Goal: Task Accomplishment & Management: Complete application form

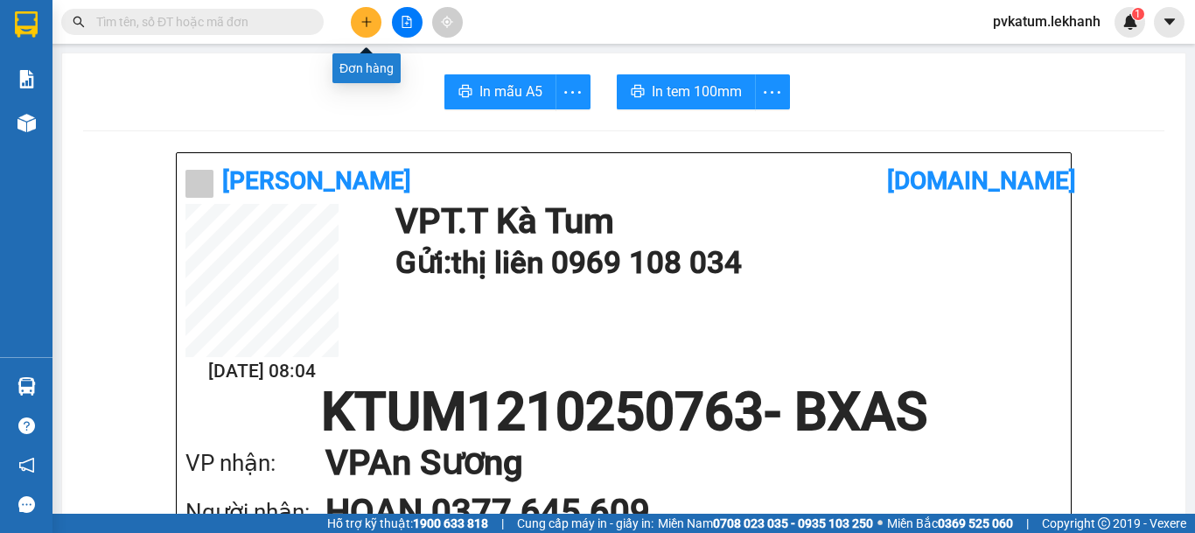
click at [361, 21] on icon "plus" at bounding box center [366, 22] width 12 height 12
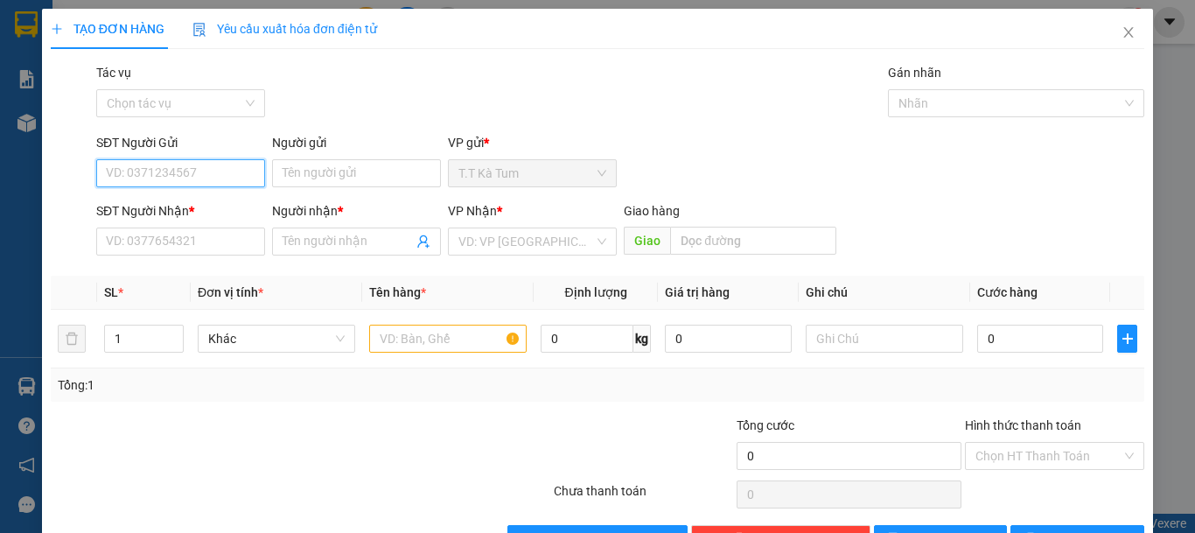
click at [229, 182] on input "SĐT Người Gửi" at bounding box center [180, 173] width 169 height 28
type input "0984424752"
click at [213, 204] on div "0984424752 - LỢI" at bounding box center [179, 208] width 146 height 19
type input "LỢI"
type input "0982222337"
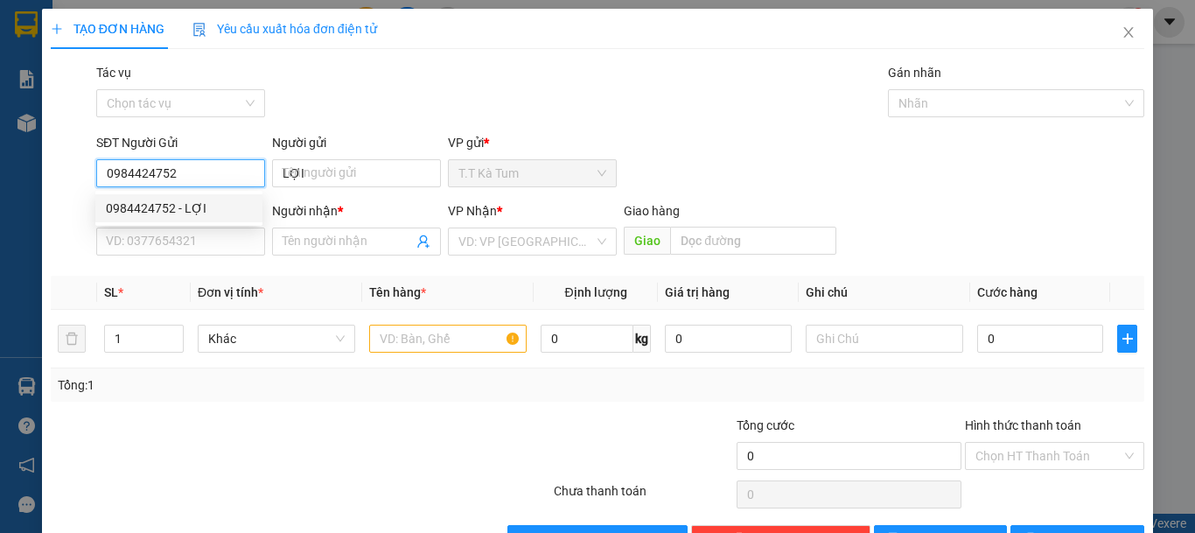
type input "DƯƠNG"
type input "30.000"
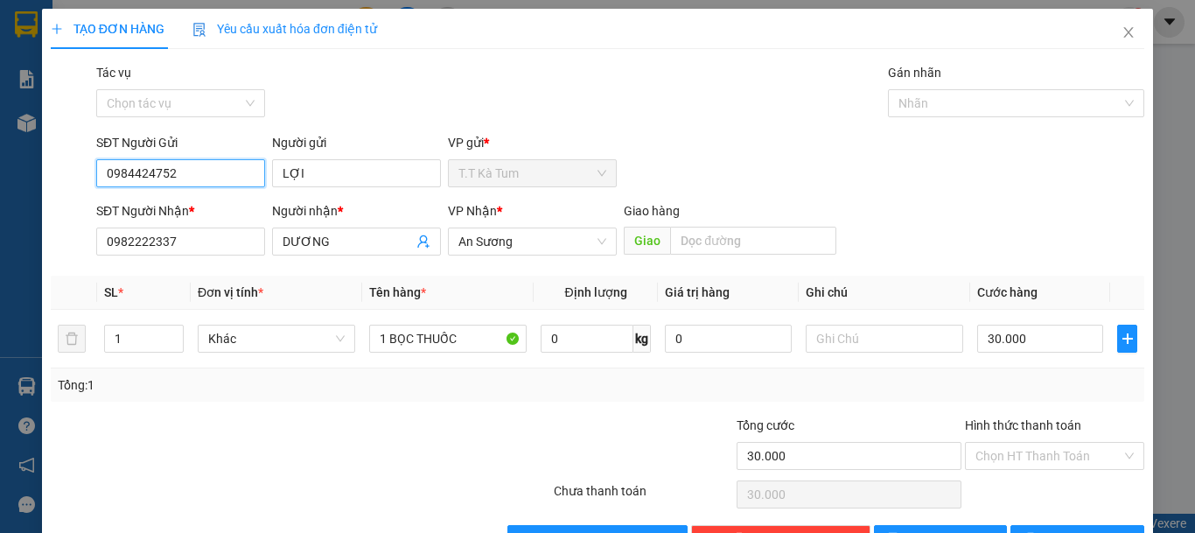
type input "0984424752"
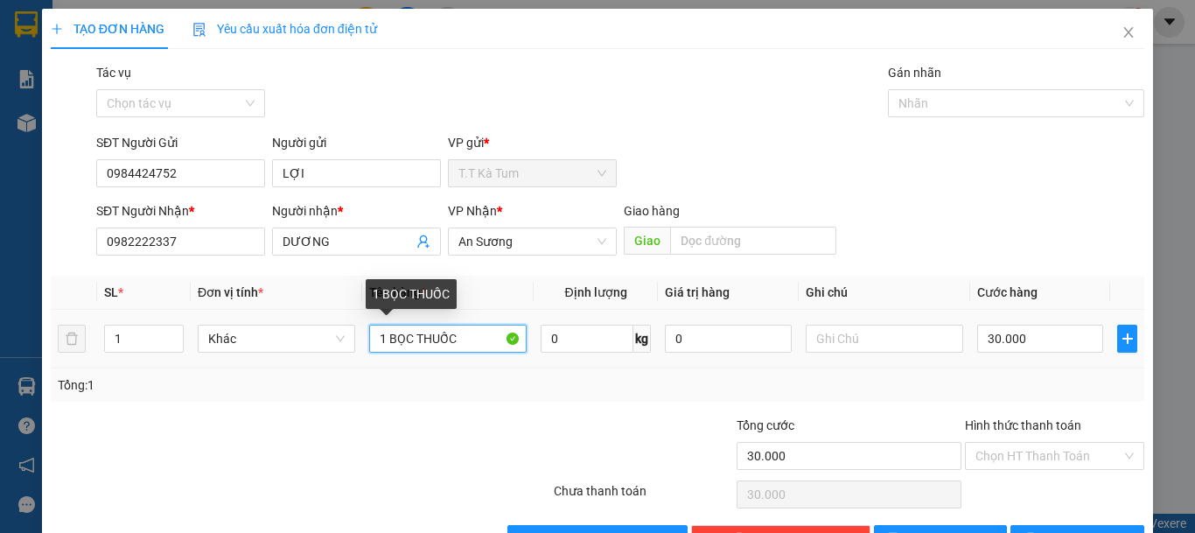
click at [409, 336] on input "1 BỌC THUỐC" at bounding box center [447, 339] width 157 height 28
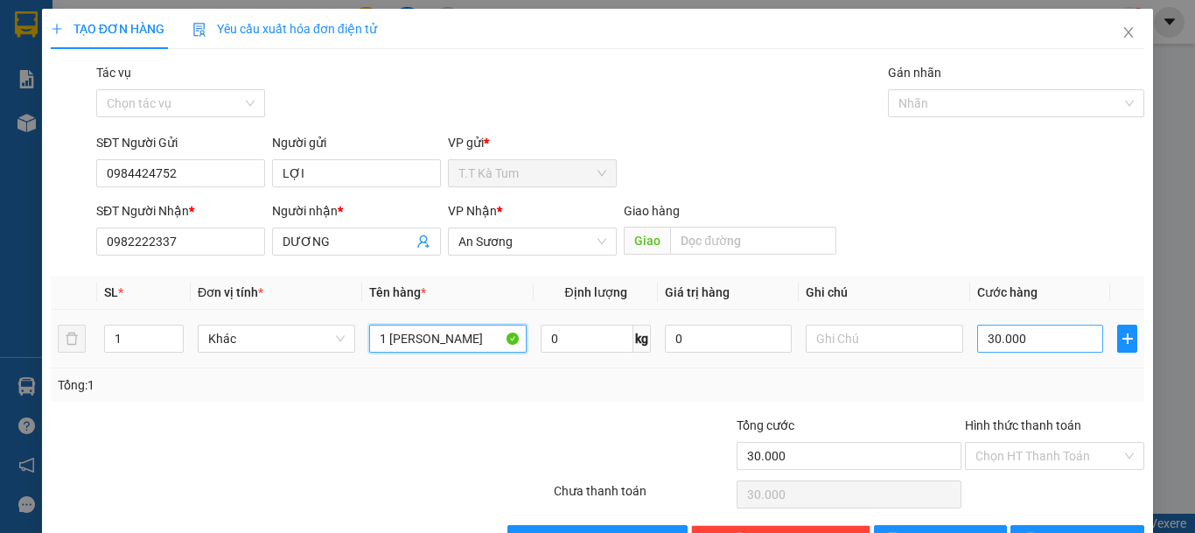
type input "1 [PERSON_NAME]"
type input "1"
type input "15"
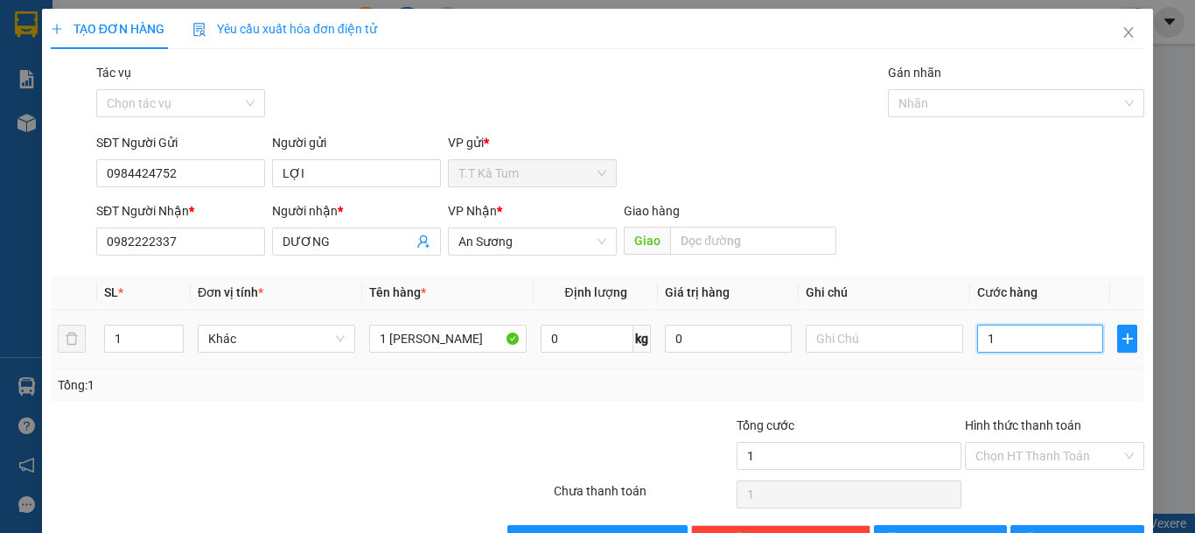
type input "15"
type input "150"
type input "1.500"
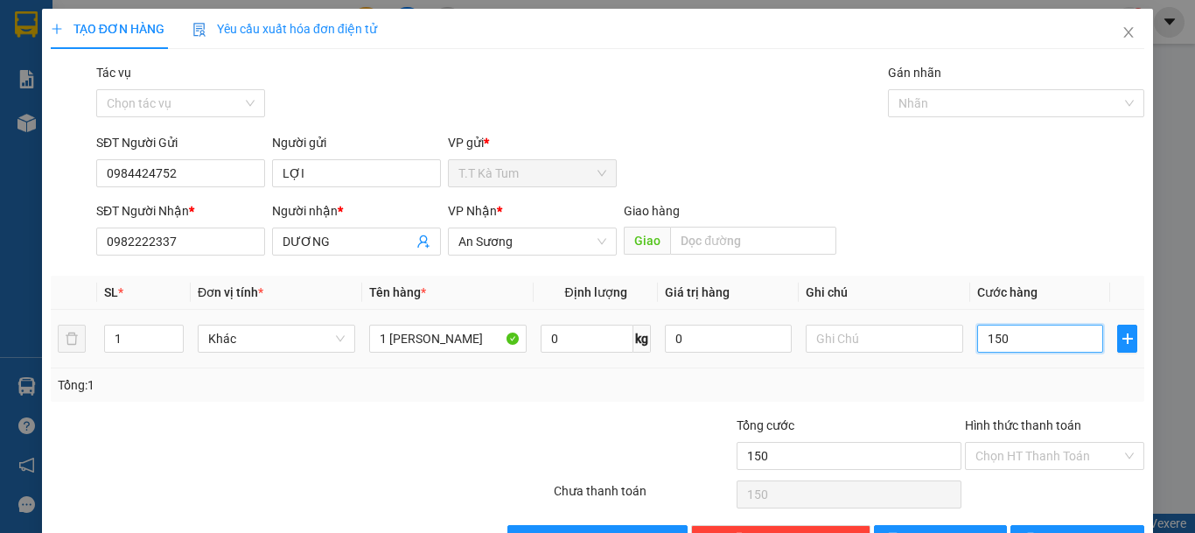
type input "1.500"
type input "15.000"
type input "150.000"
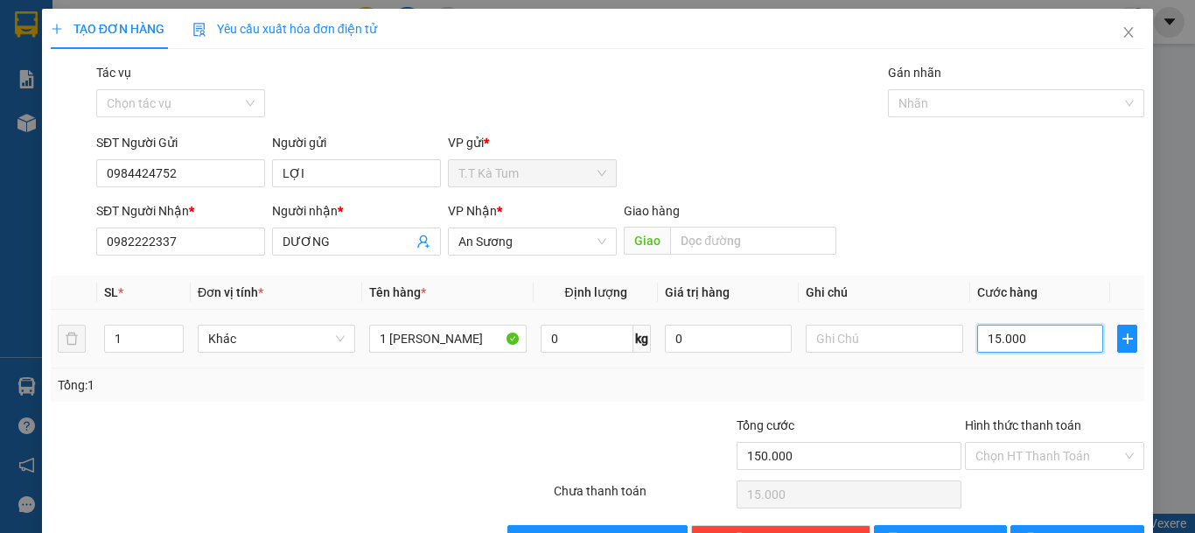
type input "150.000"
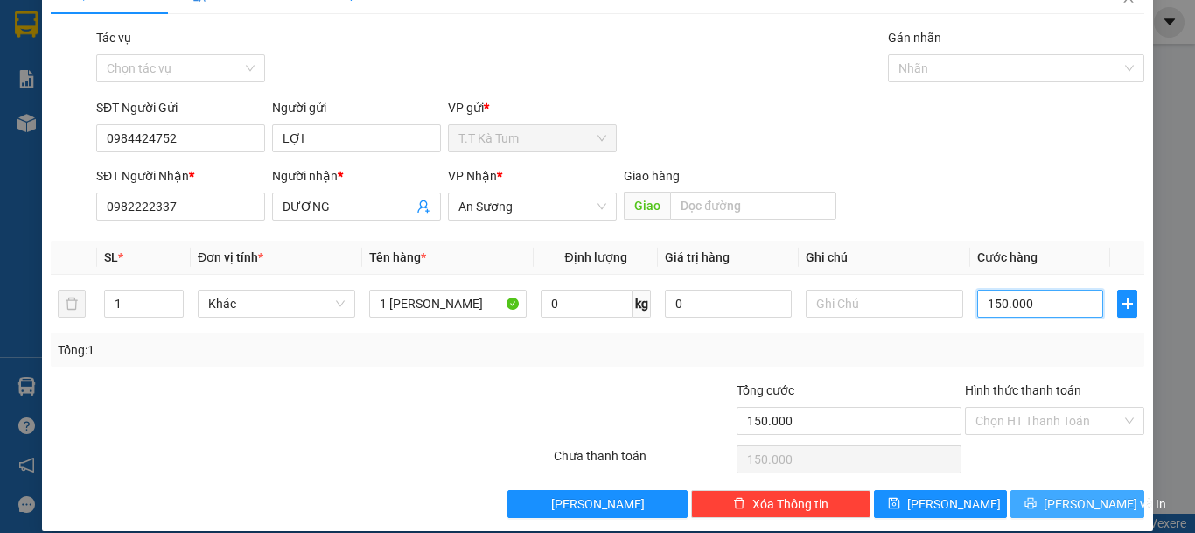
scroll to position [54, 0]
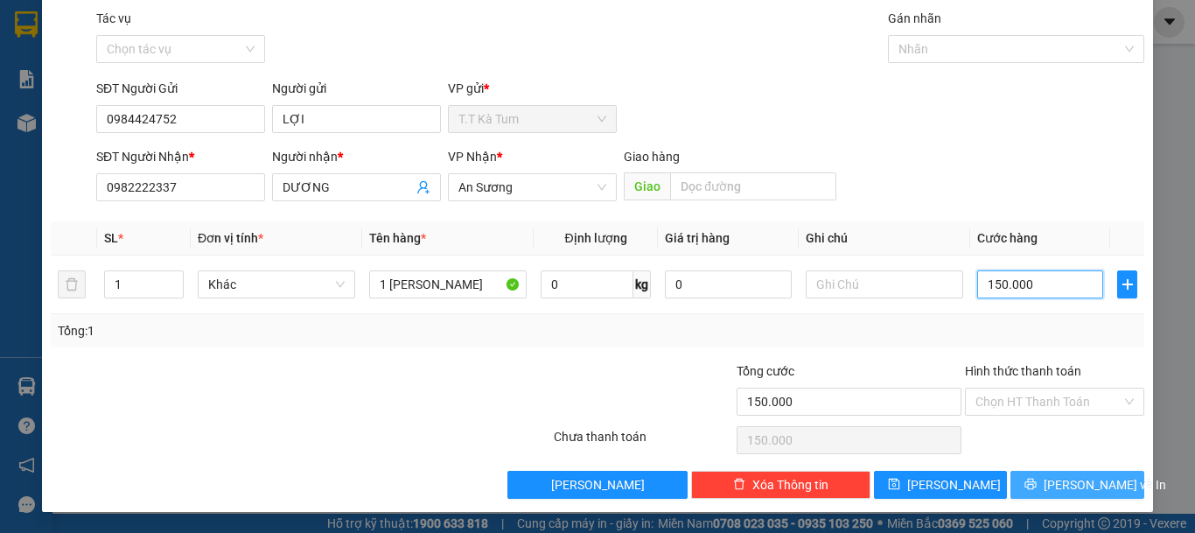
type input "150.000"
click at [1043, 476] on button "[PERSON_NAME] và In" at bounding box center [1078, 485] width 134 height 28
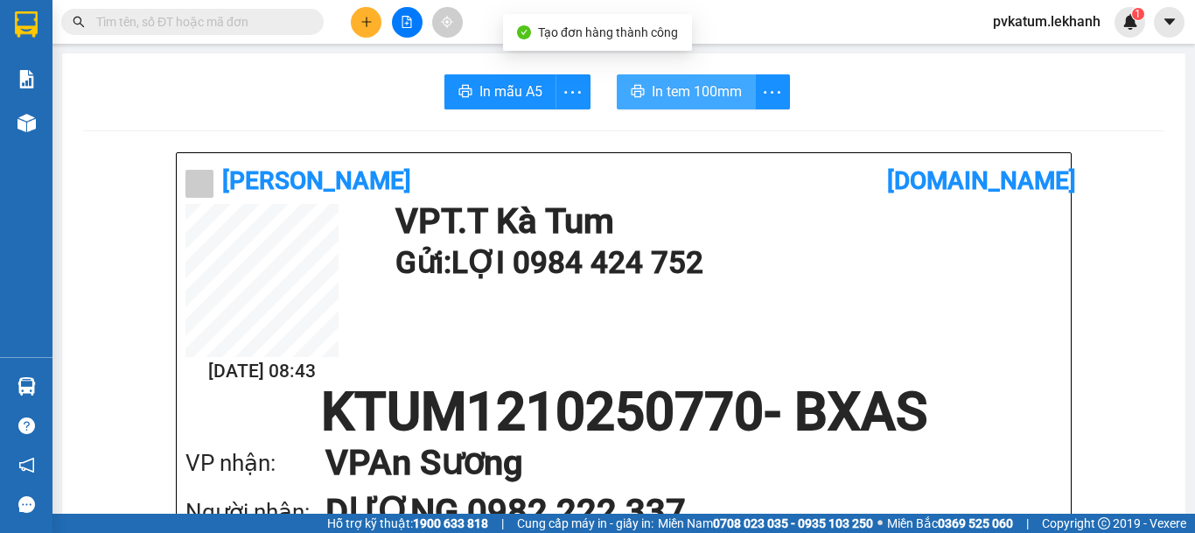
drag, startPoint x: 654, startPoint y: 80, endPoint x: 675, endPoint y: 98, distance: 28.0
click at [654, 81] on button "In tem 100mm" at bounding box center [686, 91] width 139 height 35
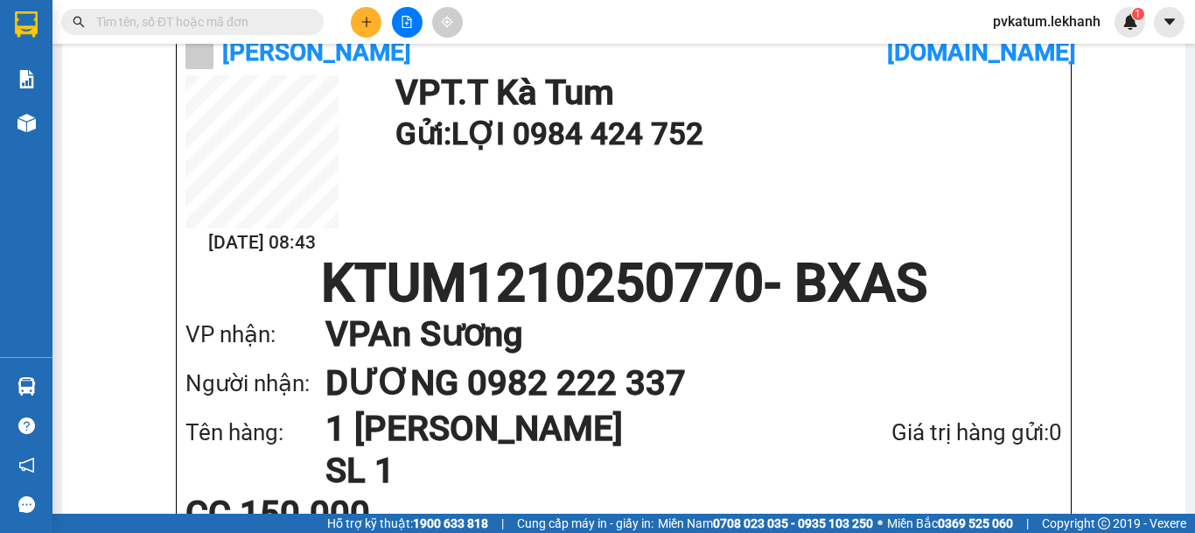
scroll to position [87, 0]
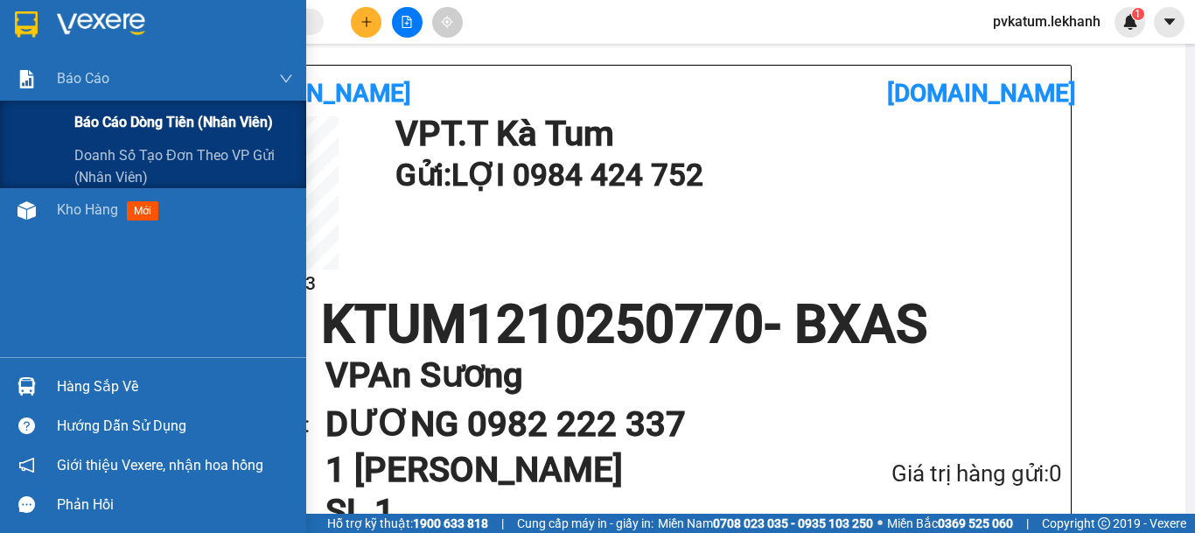
drag, startPoint x: 151, startPoint y: 110, endPoint x: 161, endPoint y: 119, distance: 13.0
click at [153, 114] on div "Báo cáo dòng tiền (nhân viên)" at bounding box center [183, 123] width 219 height 44
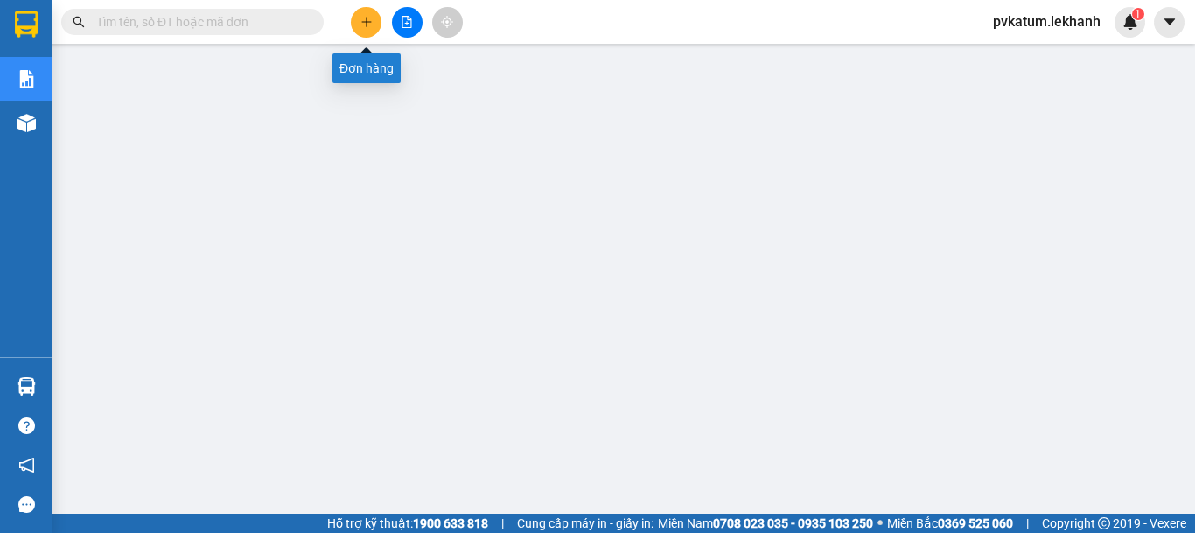
click at [372, 29] on button at bounding box center [366, 22] width 31 height 31
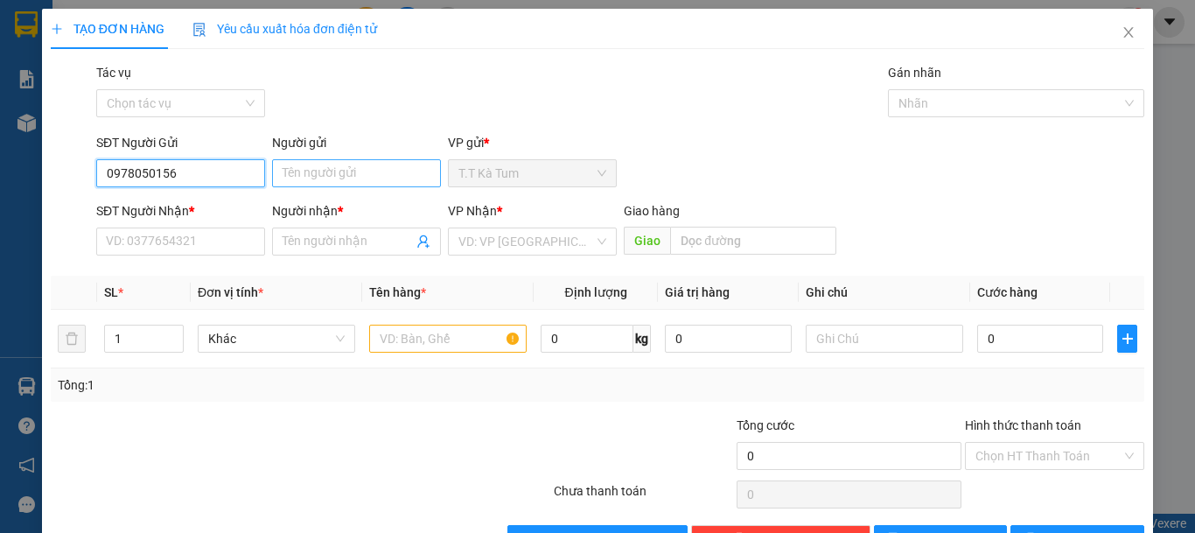
type input "0978050156"
click at [332, 161] on input "Người gửi" at bounding box center [356, 173] width 169 height 28
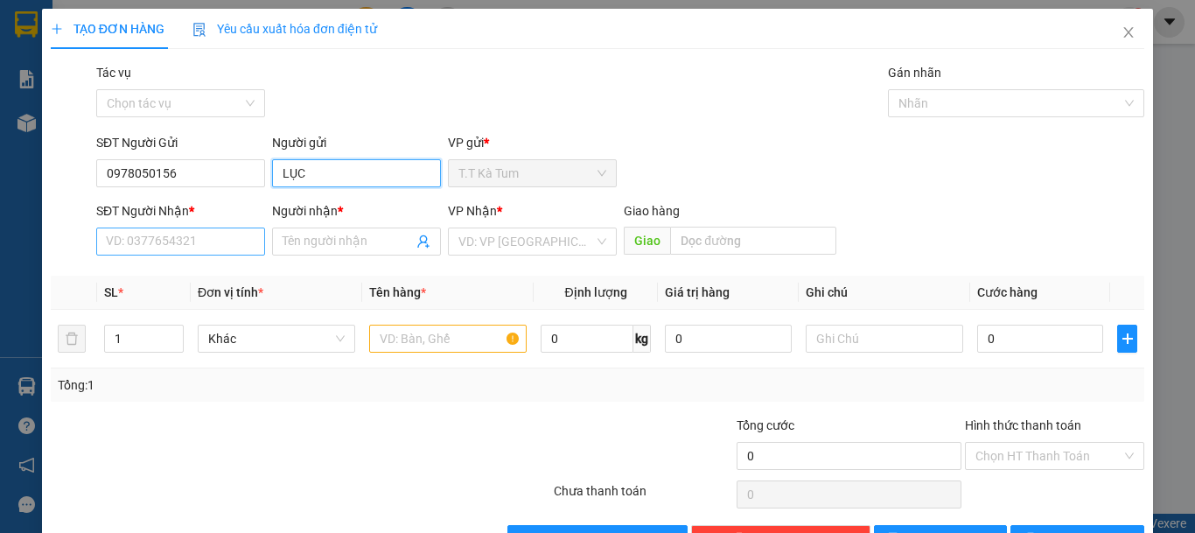
type input "LỤC"
click at [180, 246] on input "SĐT Người Nhận *" at bounding box center [180, 241] width 169 height 28
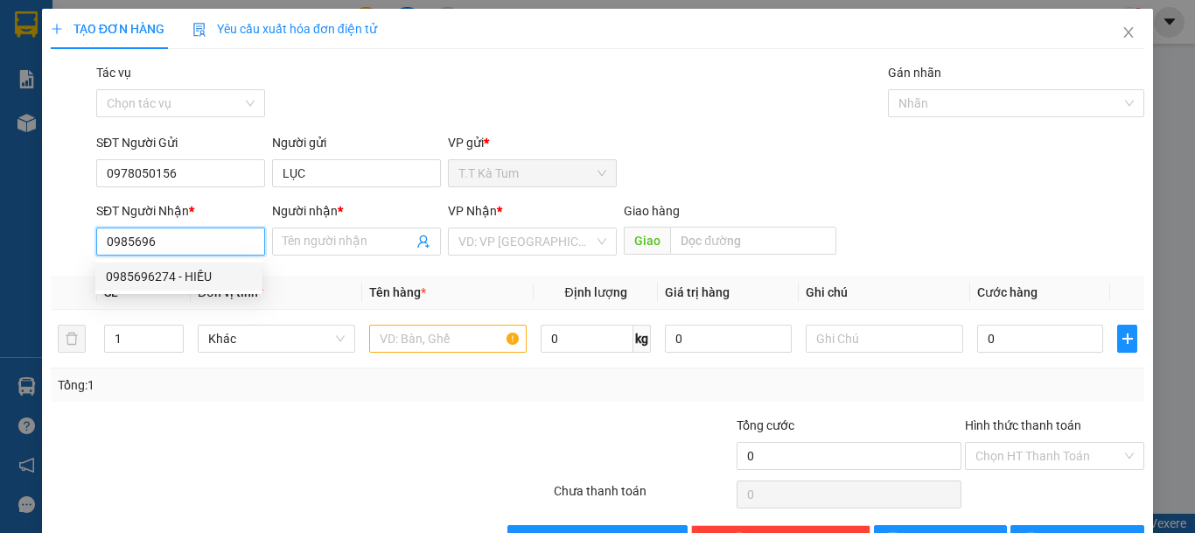
click at [184, 283] on div "0985696274 - HIẾU" at bounding box center [179, 276] width 146 height 19
type input "0985696274"
type input "HIẾU"
type input "30.000"
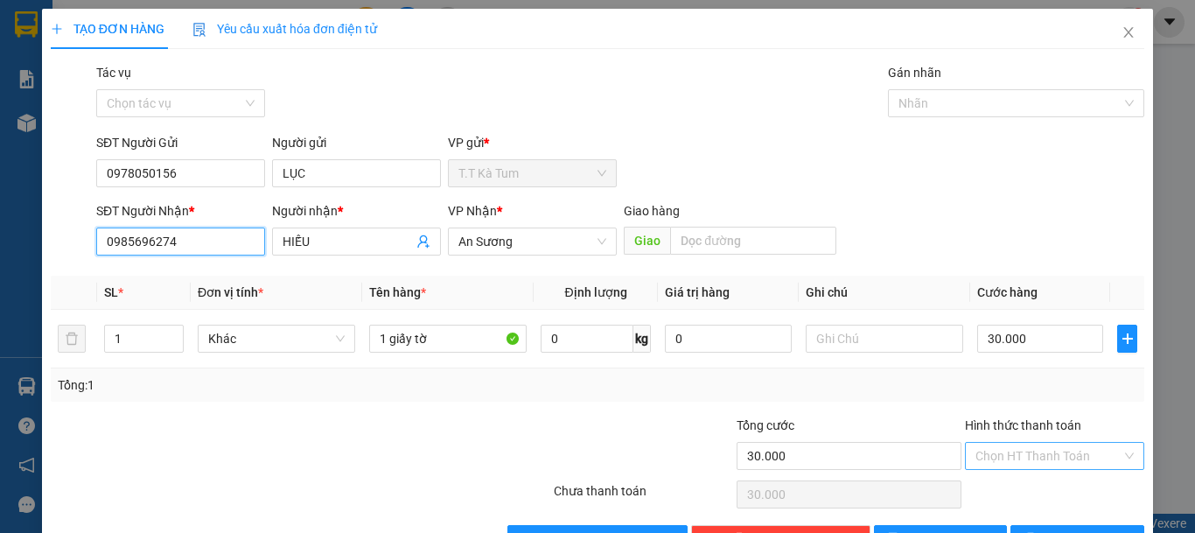
type input "0985696274"
click at [1004, 451] on input "Hình thức thanh toán" at bounding box center [1049, 456] width 146 height 26
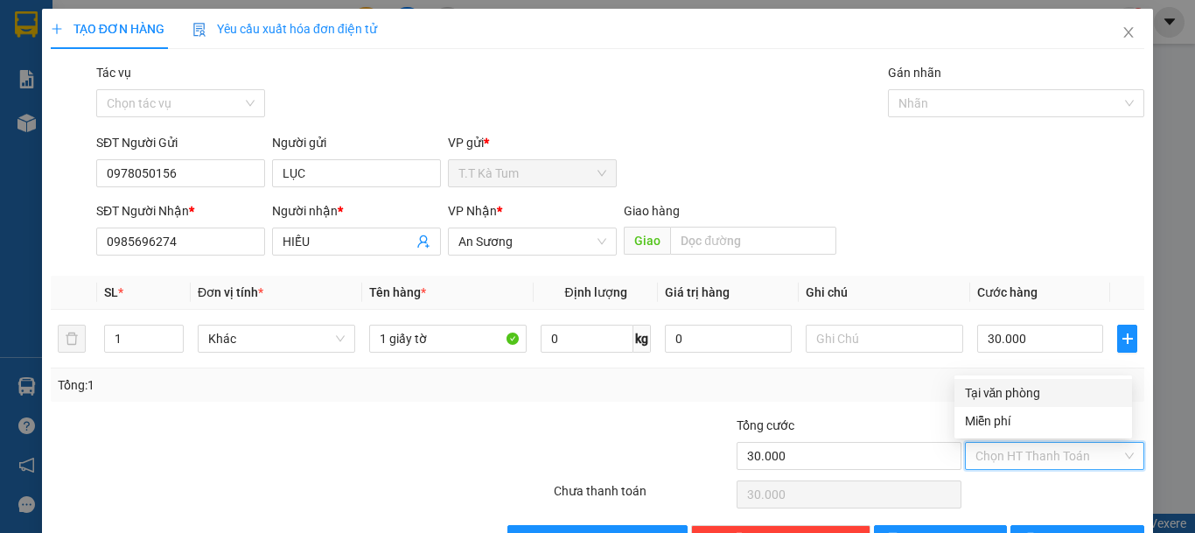
click at [1020, 399] on div "Tại văn phòng" at bounding box center [1043, 392] width 157 height 19
type input "0"
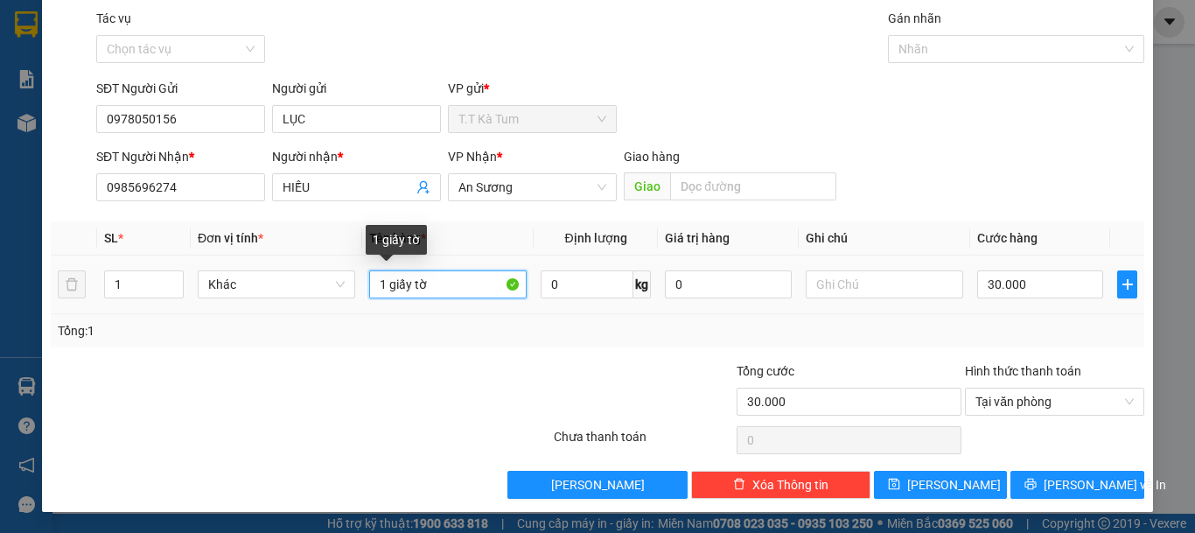
drag, startPoint x: 429, startPoint y: 290, endPoint x: 375, endPoint y: 287, distance: 53.4
click at [375, 287] on input "1 giấy tờ" at bounding box center [447, 284] width 157 height 28
click at [464, 275] on input "1 THÙNG" at bounding box center [447, 284] width 157 height 28
type input "1 THÙNG"
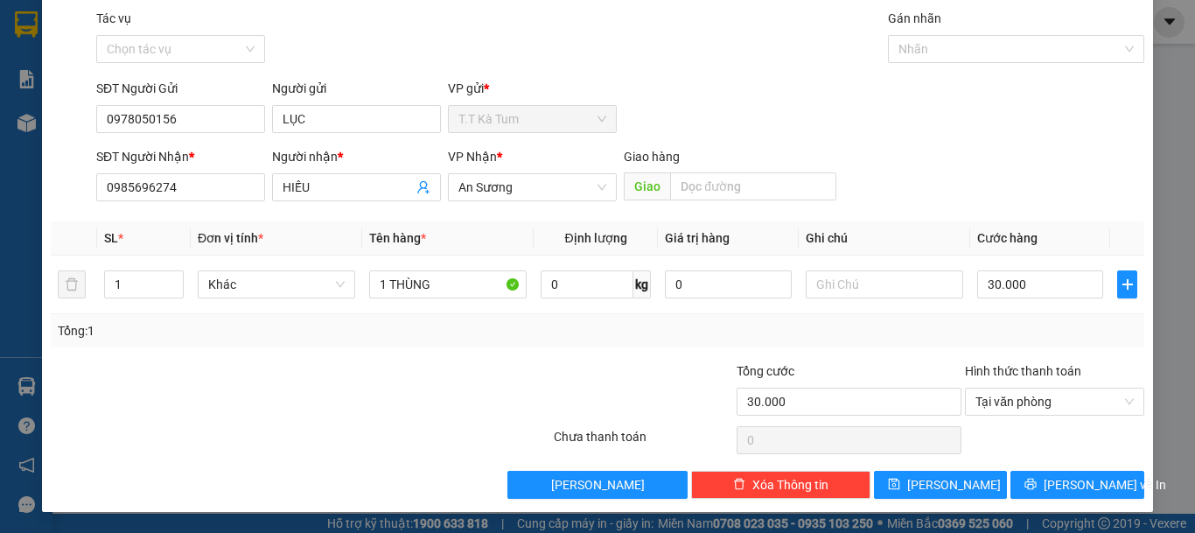
click at [485, 349] on div "Transit Pickup Surcharge Ids Transit Deliver Surcharge Ids Transit Deliver Surc…" at bounding box center [598, 254] width 1094 height 490
click at [1037, 480] on icon "printer" at bounding box center [1031, 484] width 12 height 12
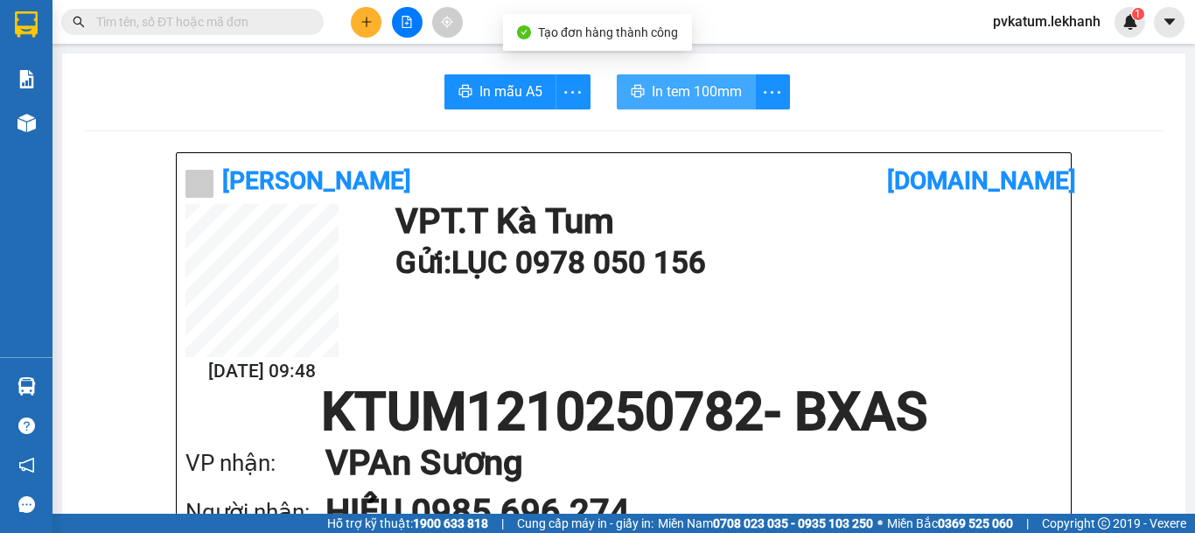
click at [702, 89] on span "In tem 100mm" at bounding box center [697, 91] width 90 height 22
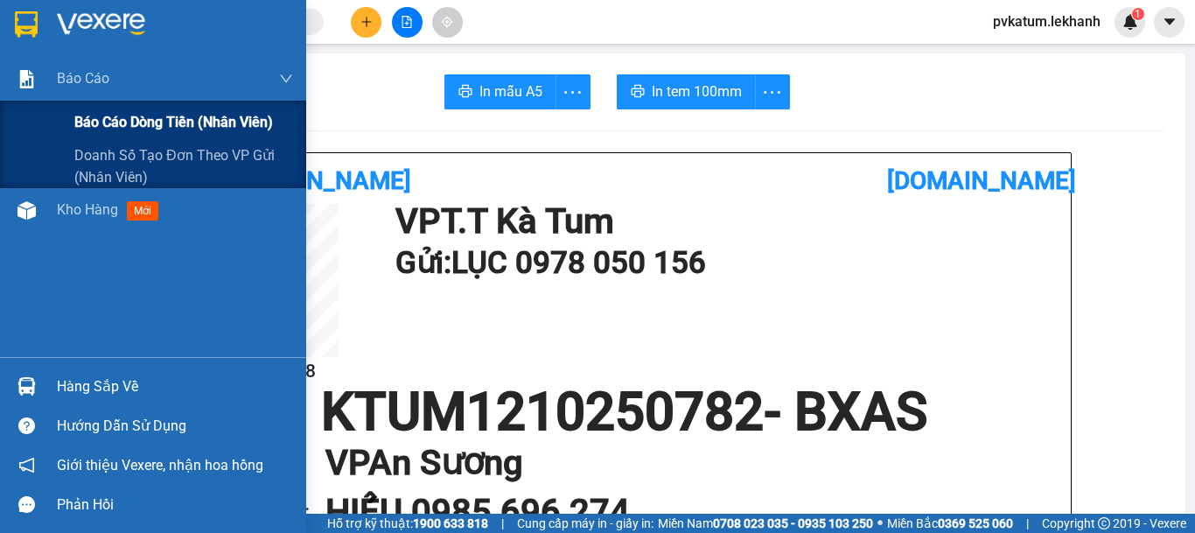
click at [109, 118] on span "Báo cáo dòng tiền (nhân viên)" at bounding box center [173, 122] width 199 height 22
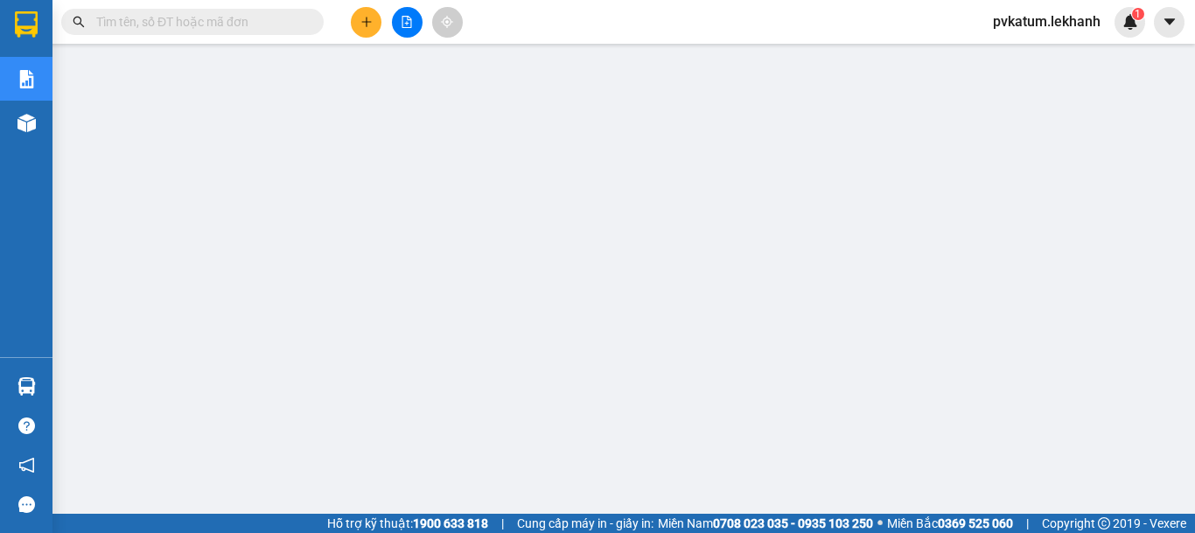
scroll to position [175, 0]
